Goal: Communication & Community: Answer question/provide support

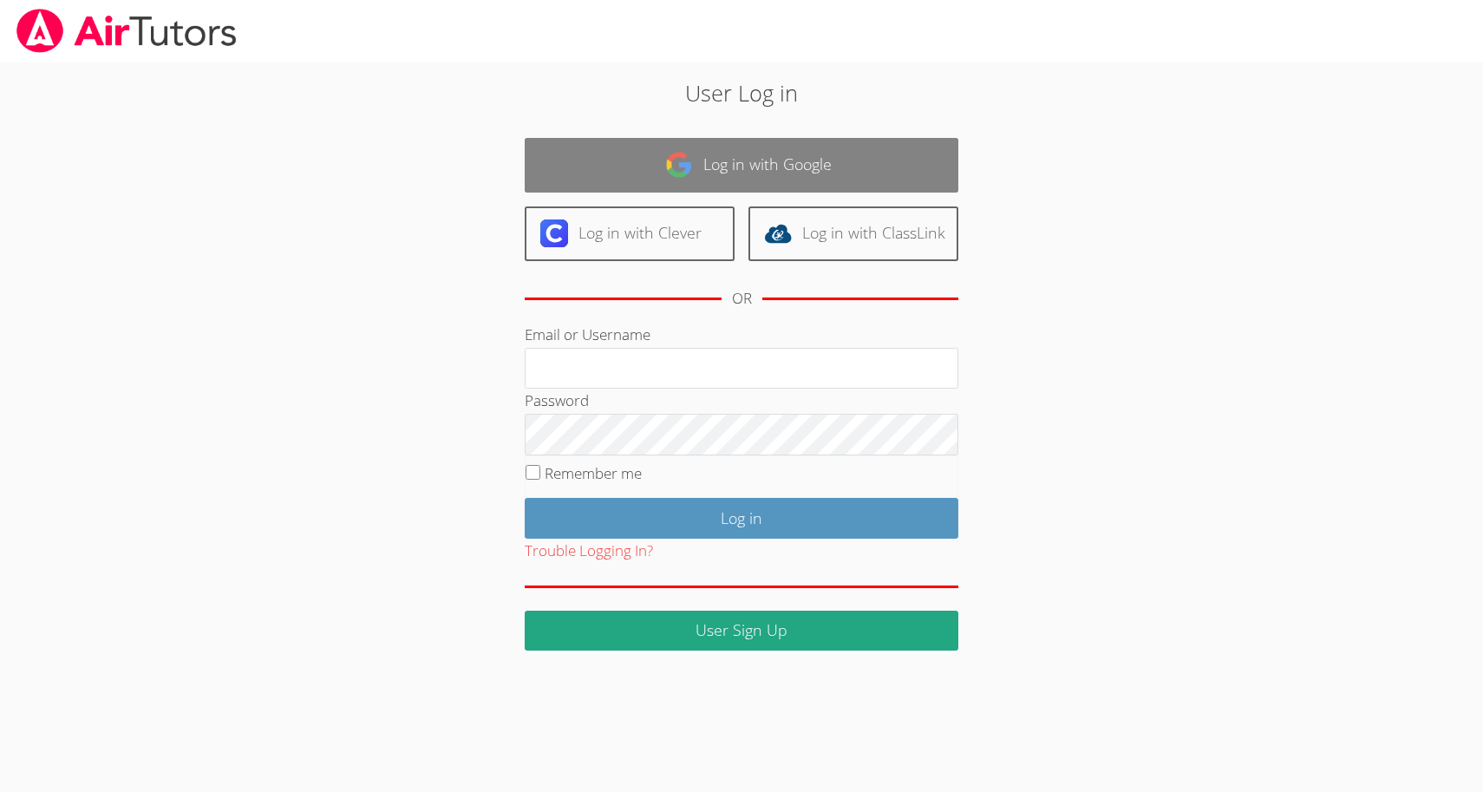
click at [728, 162] on link "Log in with Google" at bounding box center [742, 165] width 434 height 55
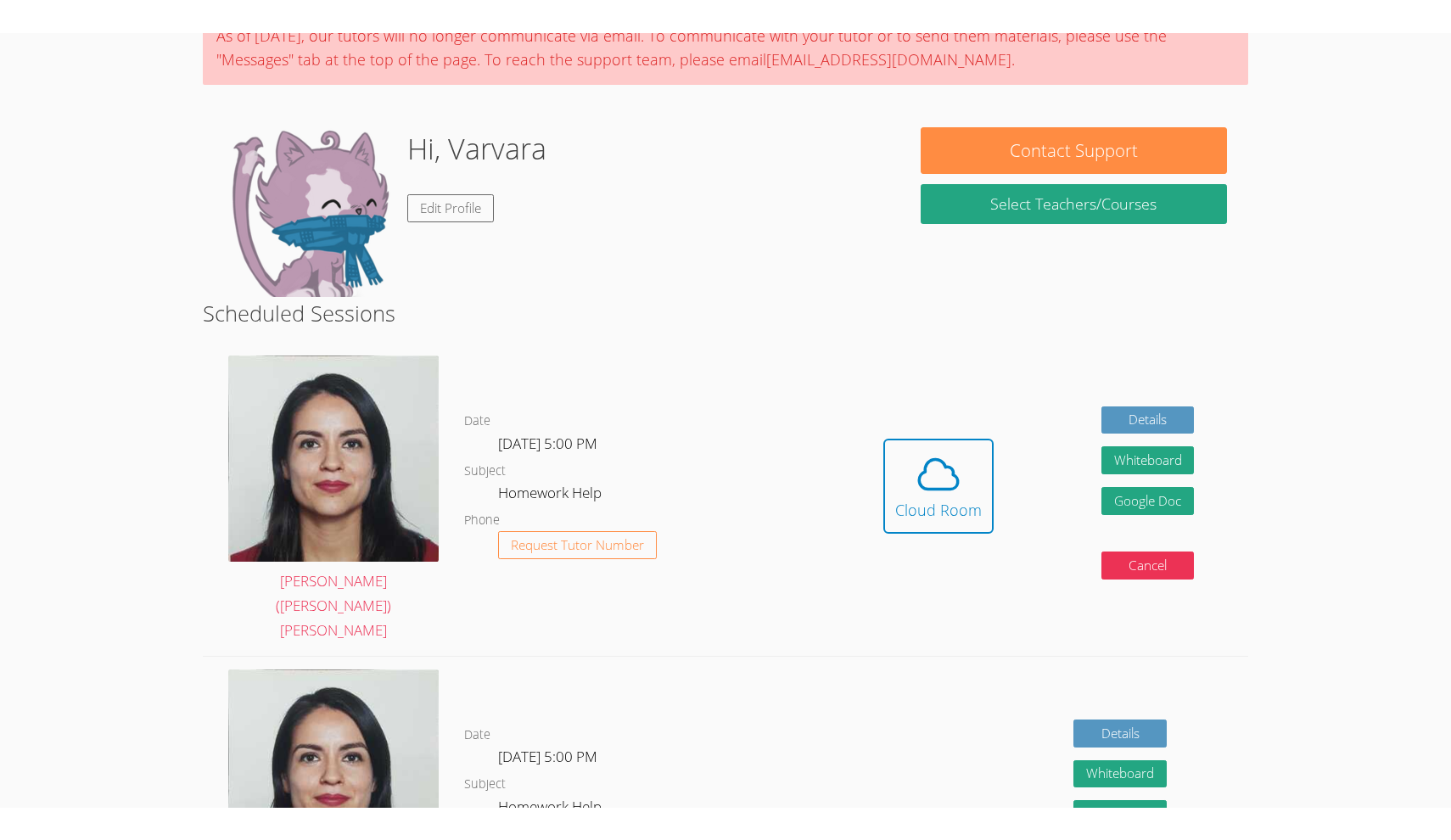
scroll to position [149, 0]
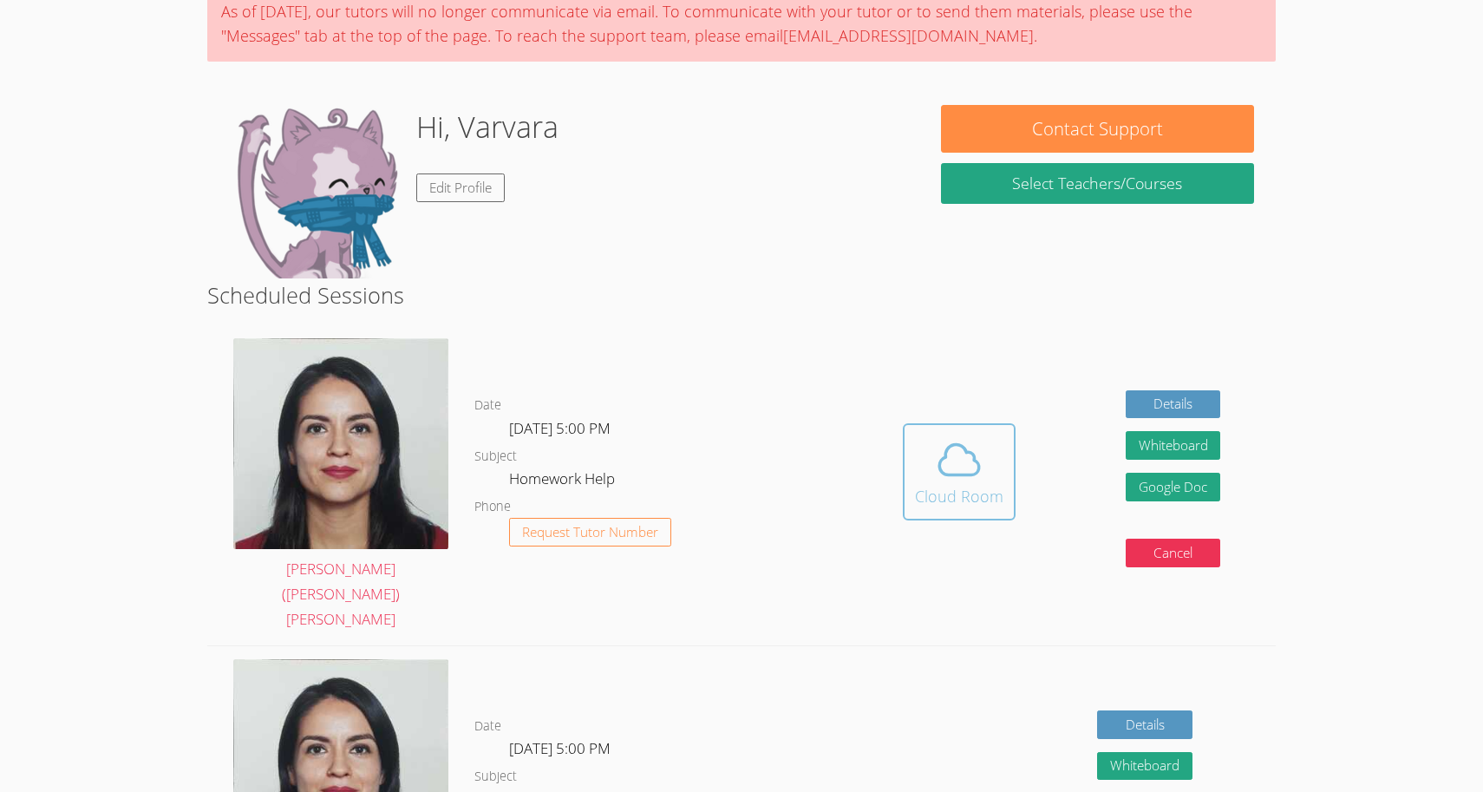
click at [937, 454] on icon at bounding box center [959, 459] width 49 height 49
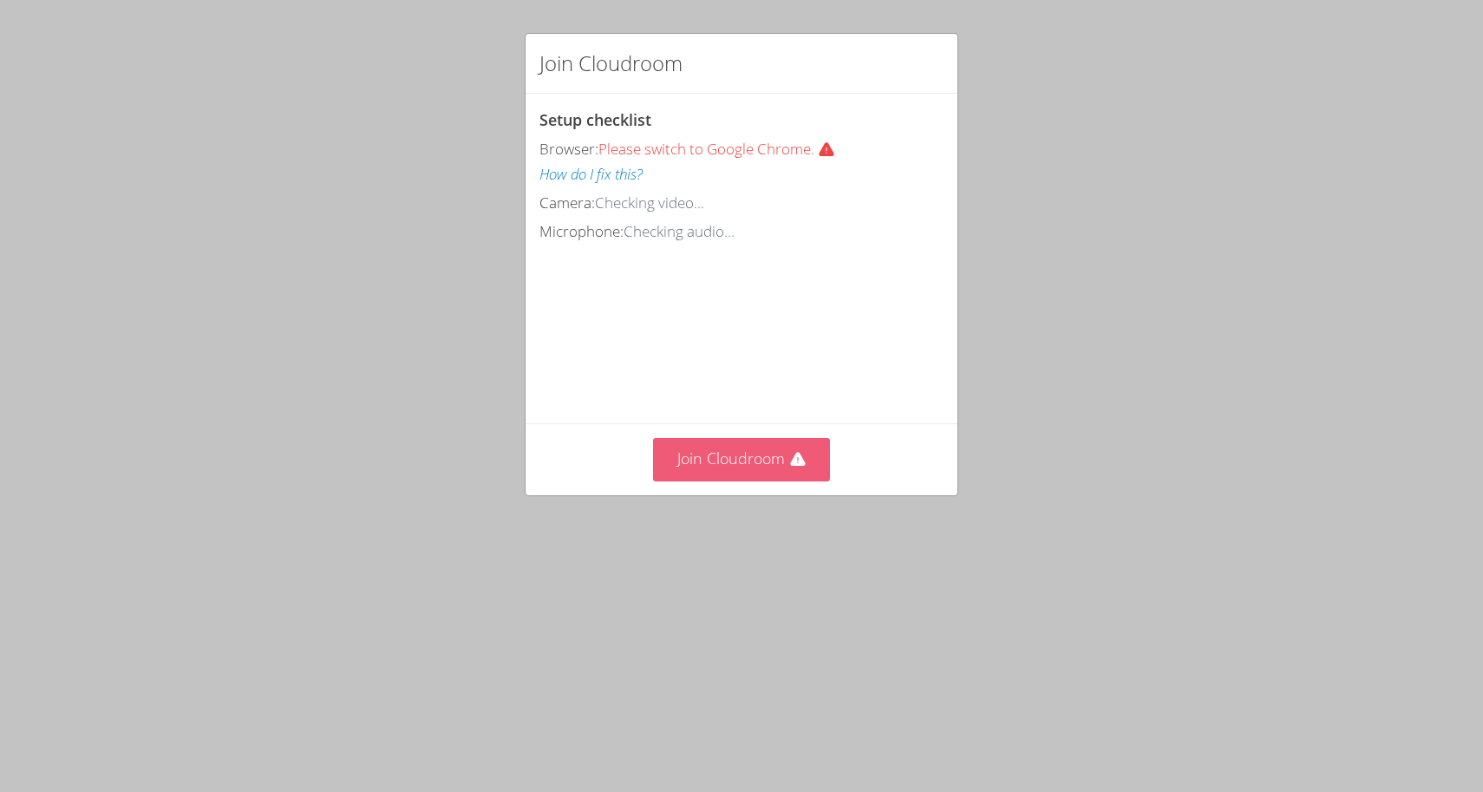
click at [731, 455] on button "Join Cloudroom" at bounding box center [742, 459] width 178 height 42
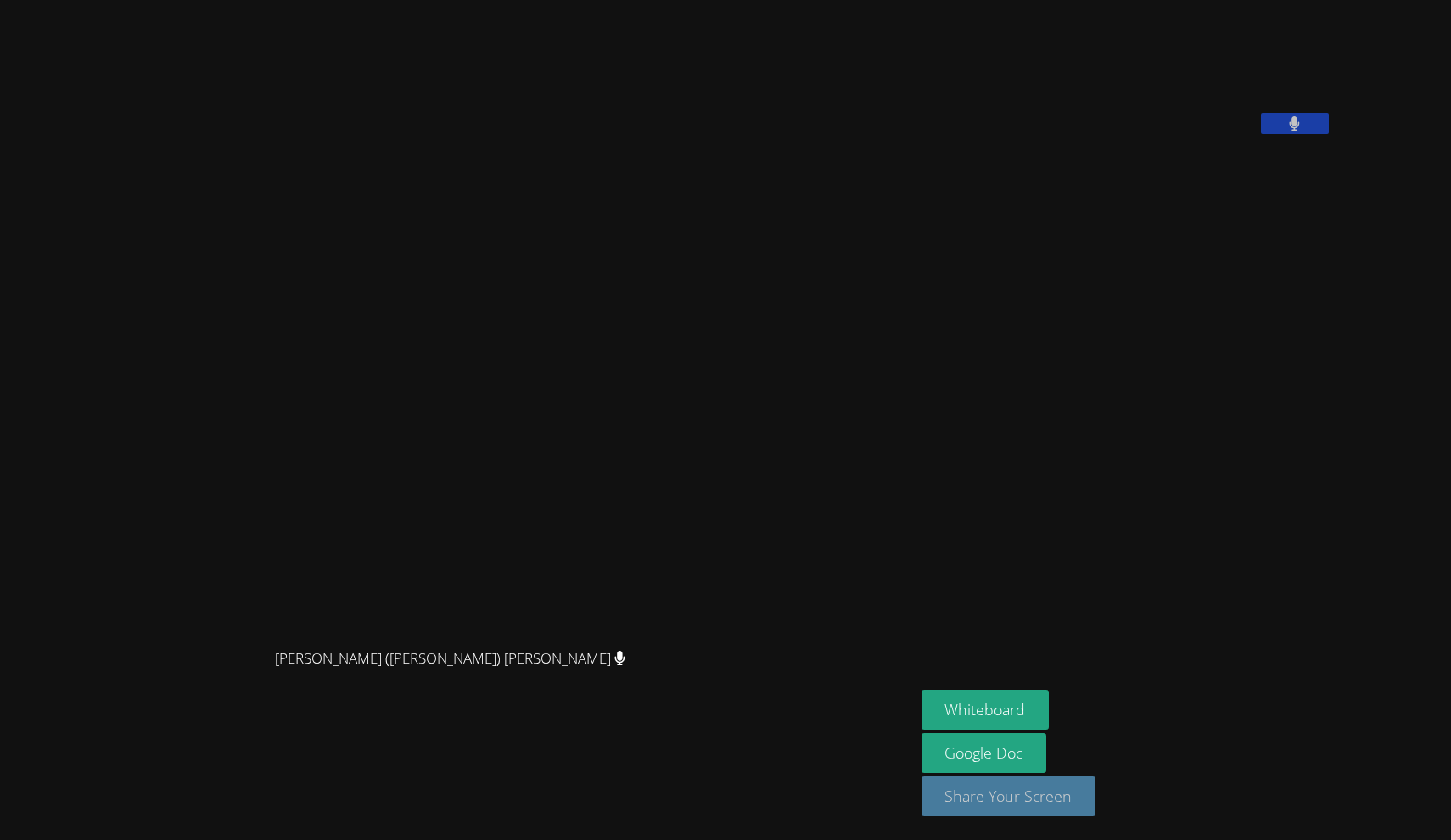
click at [922, 774] on button "Share Your Screen" at bounding box center [1009, 796] width 175 height 40
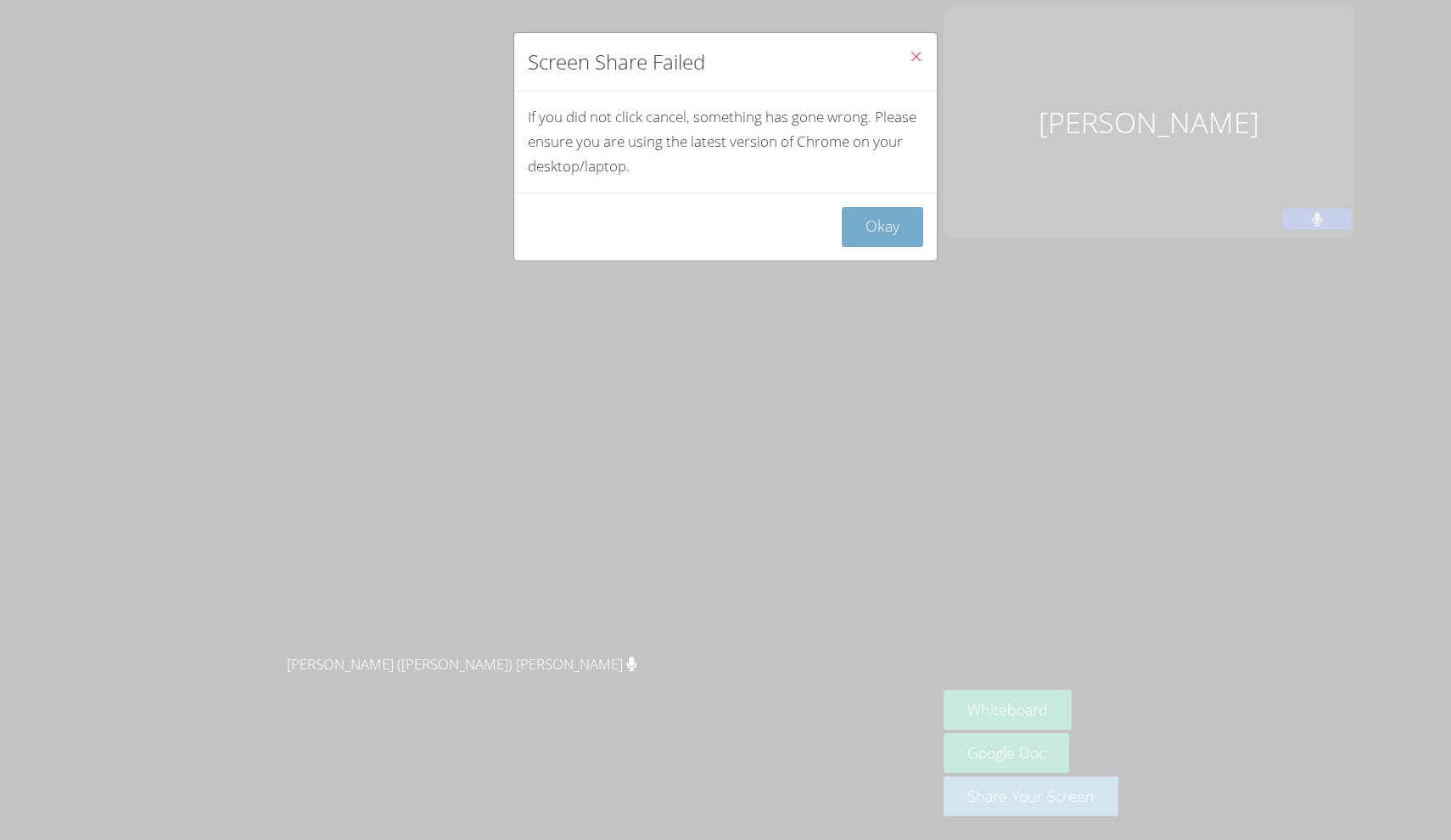
click at [873, 228] on button "Okay" at bounding box center [882, 227] width 81 height 40
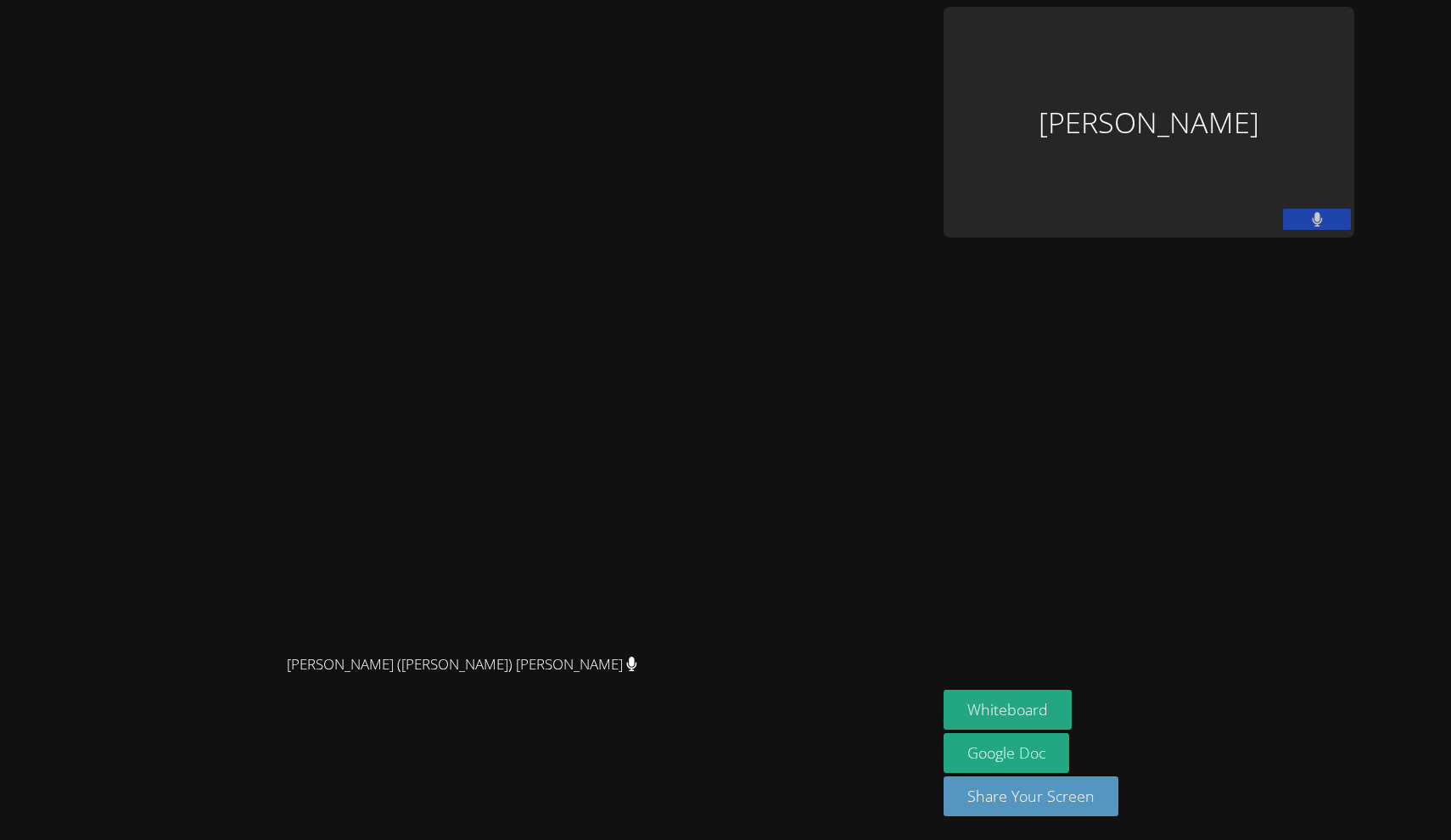
drag, startPoint x: 1096, startPoint y: 6, endPoint x: 1060, endPoint y: 426, distance: 421.5
click at [930, 426] on div "[PERSON_NAME] ([PERSON_NAME]) [PERSON_NAME]" at bounding box center [469, 385] width 924 height 519
click at [1071, 712] on button "Whiteboard" at bounding box center [1007, 709] width 128 height 40
